Goal: Communication & Community: Share content

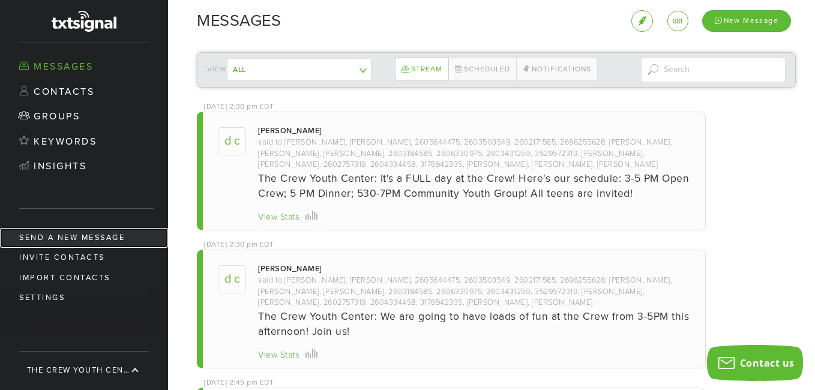
click at [91, 235] on link "Send a new message" at bounding box center [84, 238] width 168 height 20
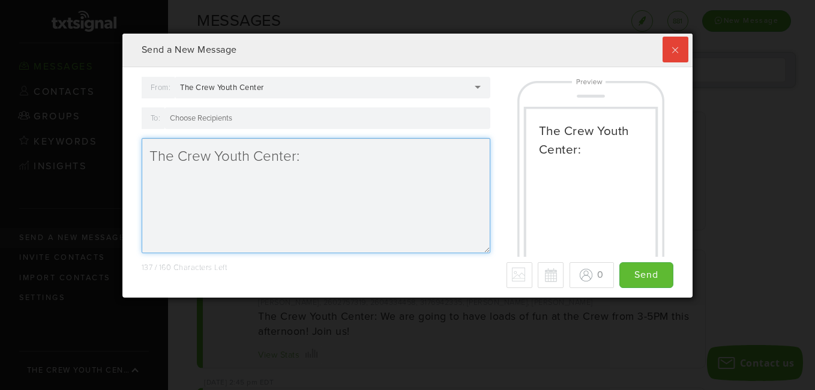
scroll to position [264, 564]
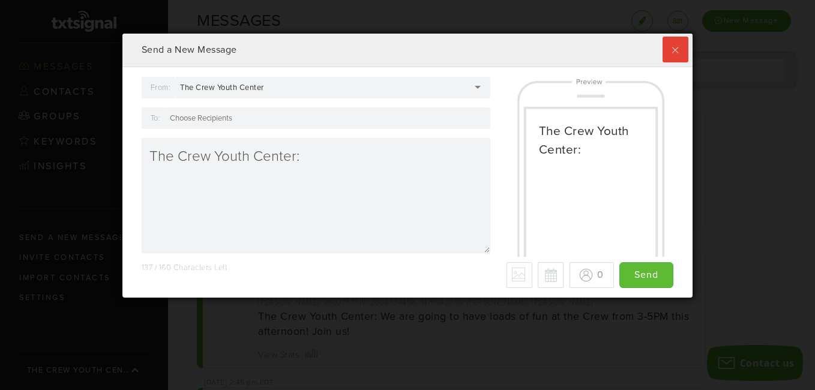
click at [254, 113] on div at bounding box center [327, 118] width 326 height 22
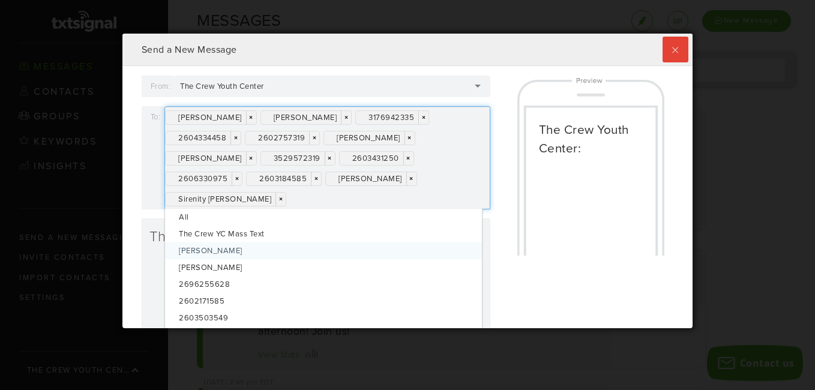
scroll to position [0, 0]
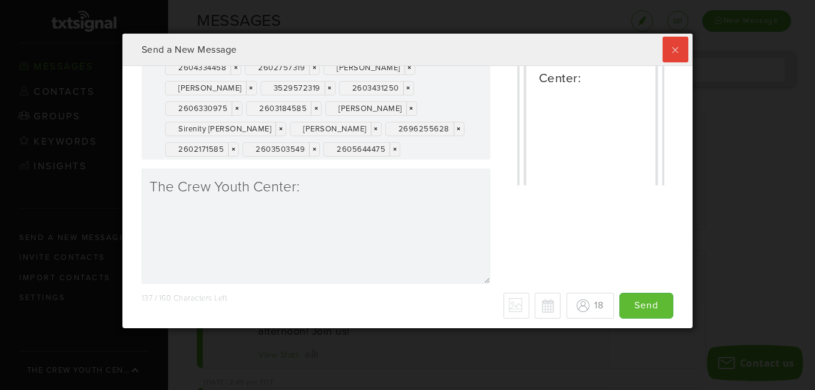
click at [440, 152] on div "[PERSON_NAME] × × [PERSON_NAME] × × 3176942335 × × 2604334458 × × 2602757319 × …" at bounding box center [327, 98] width 326 height 124
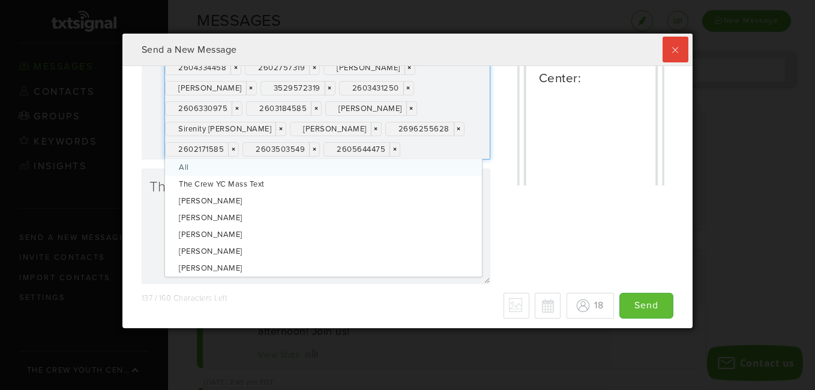
click at [440, 152] on div "[PERSON_NAME] × × [PERSON_NAME] × × 3176942335 × × 2604334458 × × 2602757319 × …" at bounding box center [327, 98] width 326 height 124
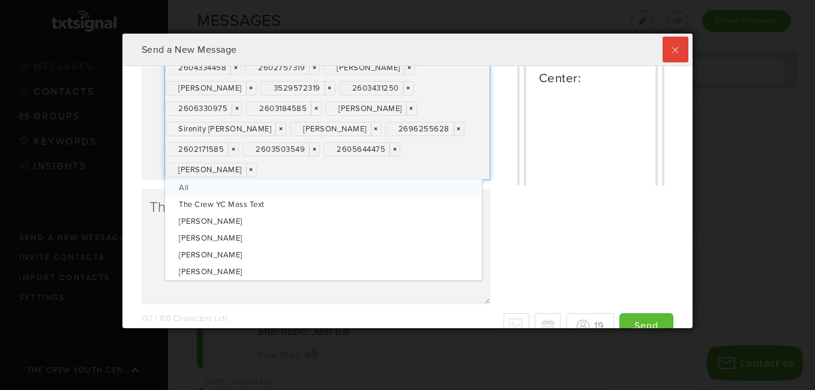
click at [499, 172] on div "The Crew Youth Center:" at bounding box center [591, 95] width 184 height 180
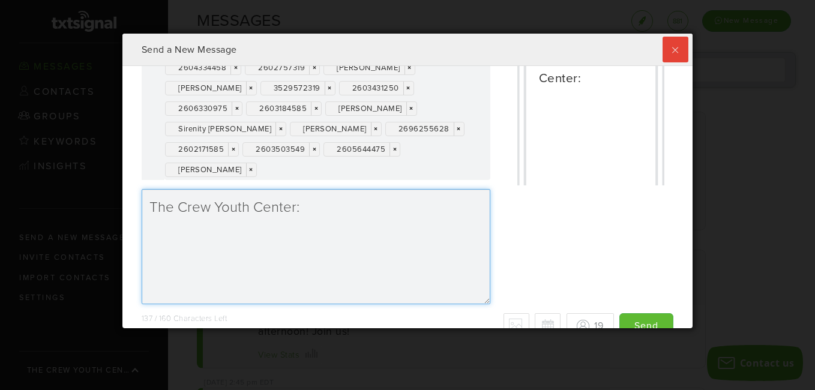
click at [319, 205] on textarea "The Crew Youth Center:" at bounding box center [316, 246] width 349 height 115
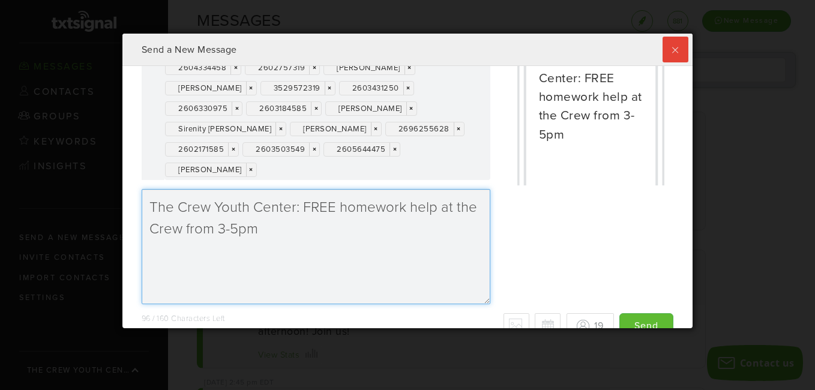
click at [237, 231] on textarea "The Crew Youth Center: FREE homework help at the Crew from 3-5pm" at bounding box center [316, 246] width 349 height 115
click at [264, 229] on textarea "The Crew Youth Center: FREE homework help at the Crew from 3-5pm" at bounding box center [316, 246] width 349 height 115
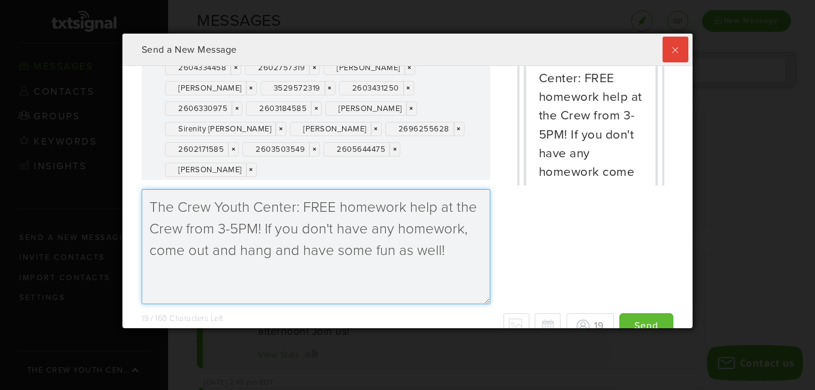
scroll to position [91, 0]
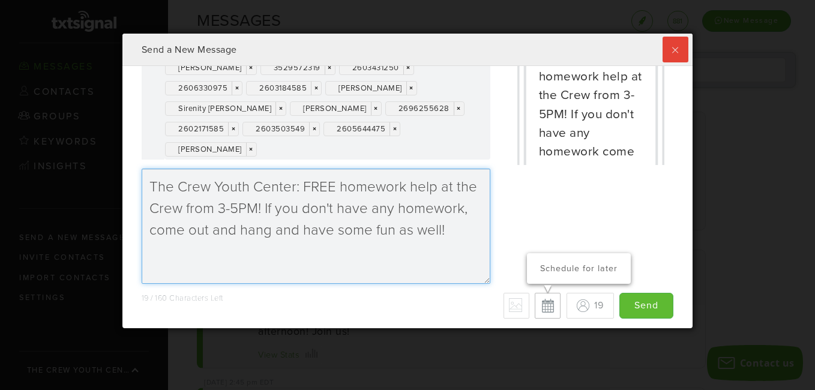
type textarea "The Crew Youth Center: FREE homework help at the Crew from 3-5PM! If you don't …"
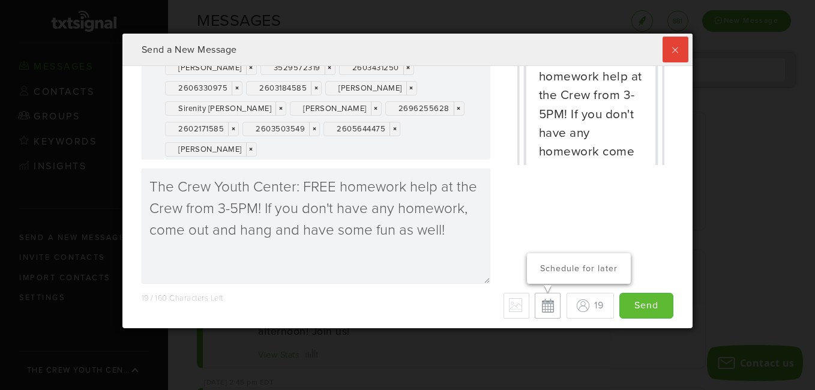
click at [538, 306] on button "Schedule for later" at bounding box center [548, 306] width 26 height 26
click at [540, 307] on button "Cancel scheduled date/time" at bounding box center [549, 307] width 26 height 26
click at [535, 307] on button "Schedule for later" at bounding box center [548, 306] width 26 height 26
type input "Save"
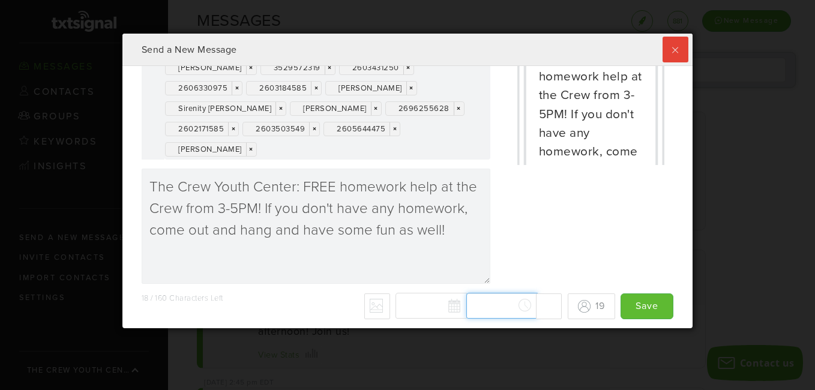
scroll to position [1069, 0]
click at [477, 306] on div "[DATE] Su Mo Tu We Th Fr Sa 27 28 29 30 31 1 2 3 4 5 6 7 8 9 10 11 12 13 14 15 …" at bounding box center [479, 306] width 166 height 26
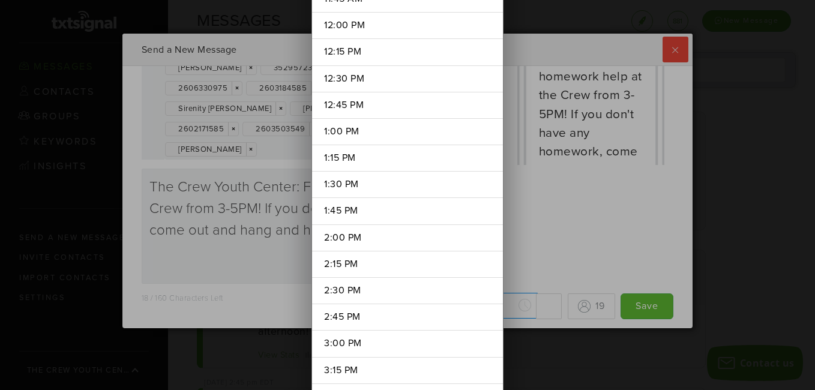
scroll to position [1284, 0]
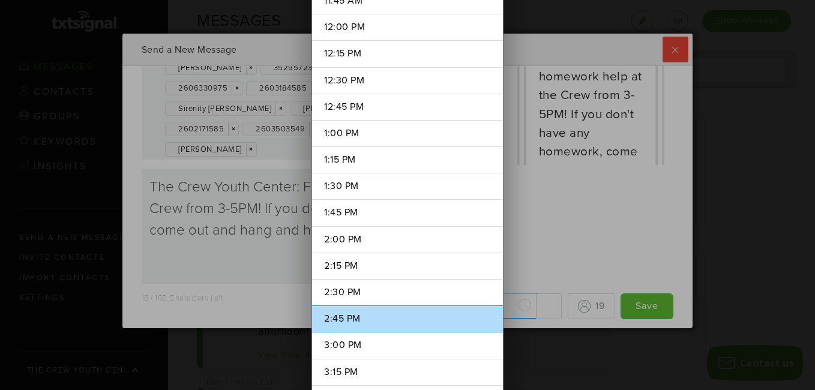
click at [343, 315] on li "2:45 PM" at bounding box center [407, 319] width 191 height 27
type input "2:45 PM"
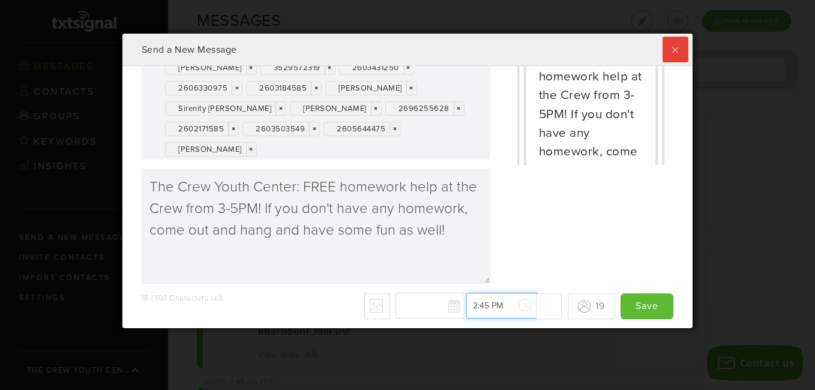
scroll to position [1521, 0]
click at [507, 305] on input "2:45 PM" at bounding box center [501, 306] width 71 height 26
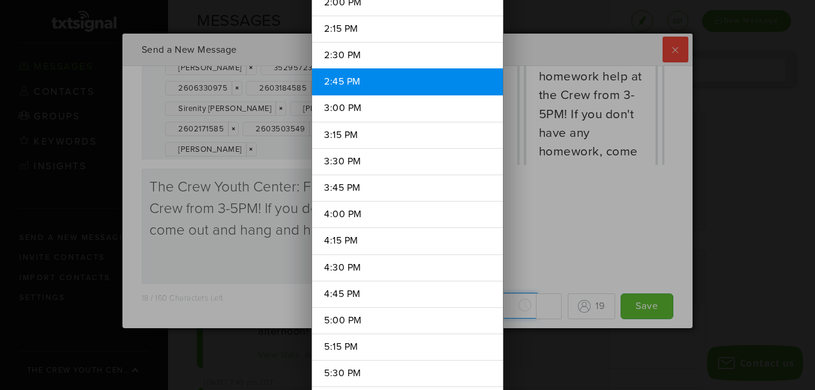
scroll to position [1573, 0]
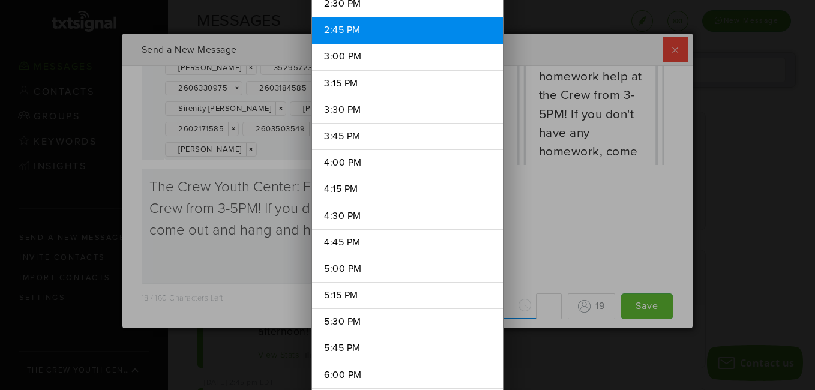
click at [519, 220] on div "12:00 AM 12:15 AM 12:30 AM 12:45 AM 1:00 AM 1:15 AM 1:30 AM 1:45 AM 2:00 AM 2:1…" at bounding box center [407, 195] width 815 height 390
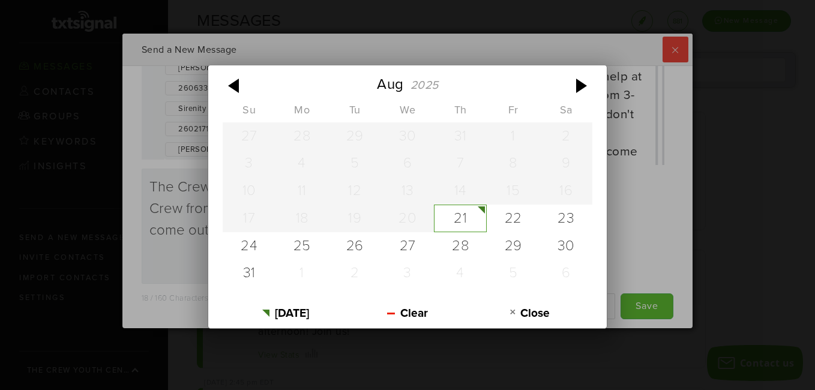
click at [441, 309] on div "[DATE] Su Mo Tu We Th Fr Sa 27 28 29 30 31 1 2 3 4 5 6 7 8 9 10 11 12 13 14 15 …" at bounding box center [479, 306] width 166 height 26
click at [462, 215] on div "21" at bounding box center [460, 219] width 53 height 28
type input "[DATE]"
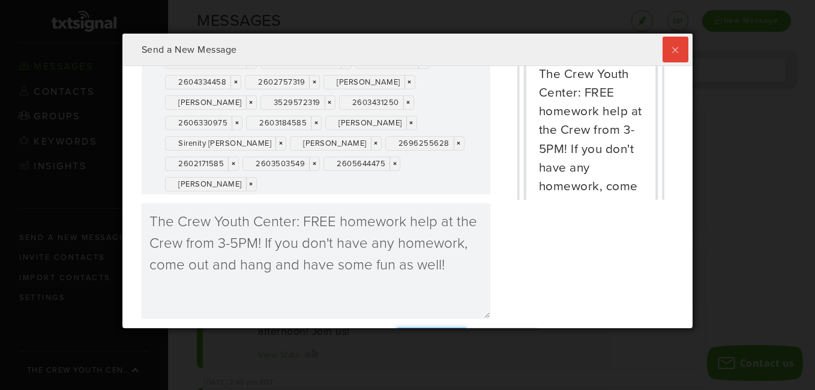
scroll to position [91, 0]
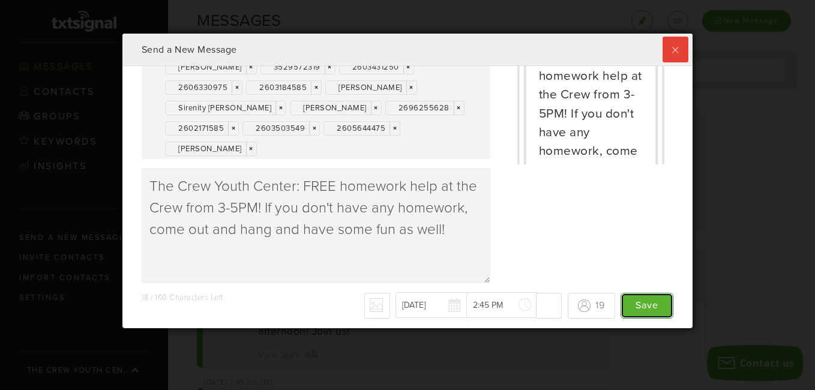
click at [633, 304] on input "Save" at bounding box center [647, 306] width 53 height 26
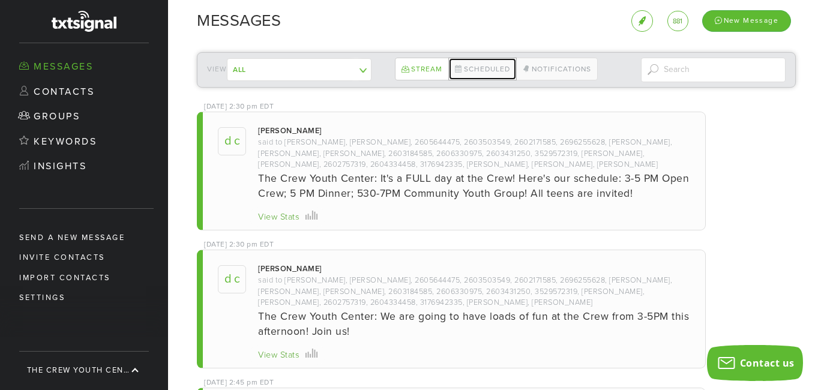
click at [484, 68] on link "Scheduled" at bounding box center [482, 69] width 68 height 23
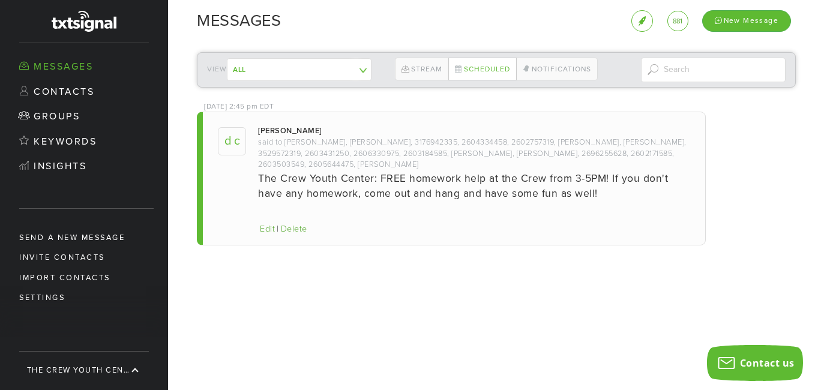
scroll to position [294, 564]
